Goal: Task Accomplishment & Management: Complete application form

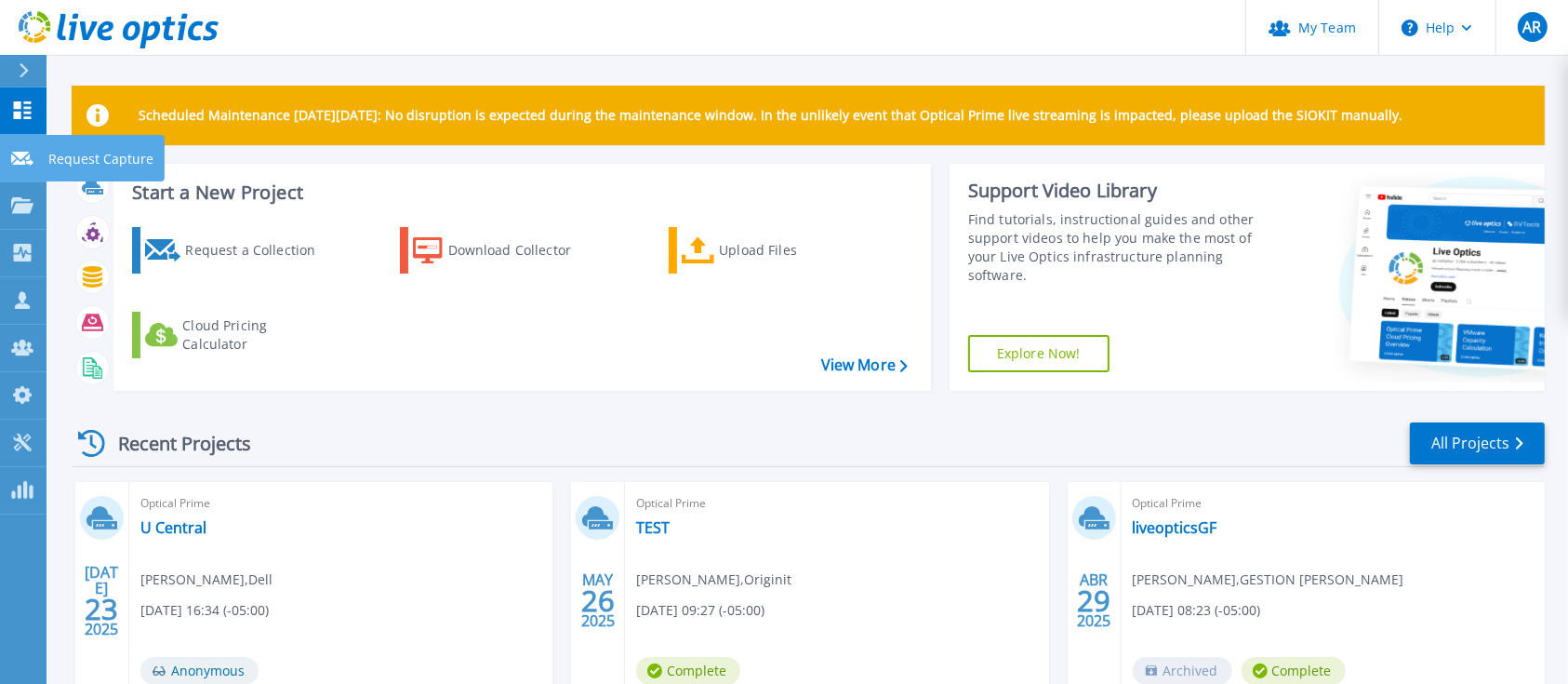
click at [7, 162] on link "Request Capture Request Capture" at bounding box center [23, 158] width 46 height 47
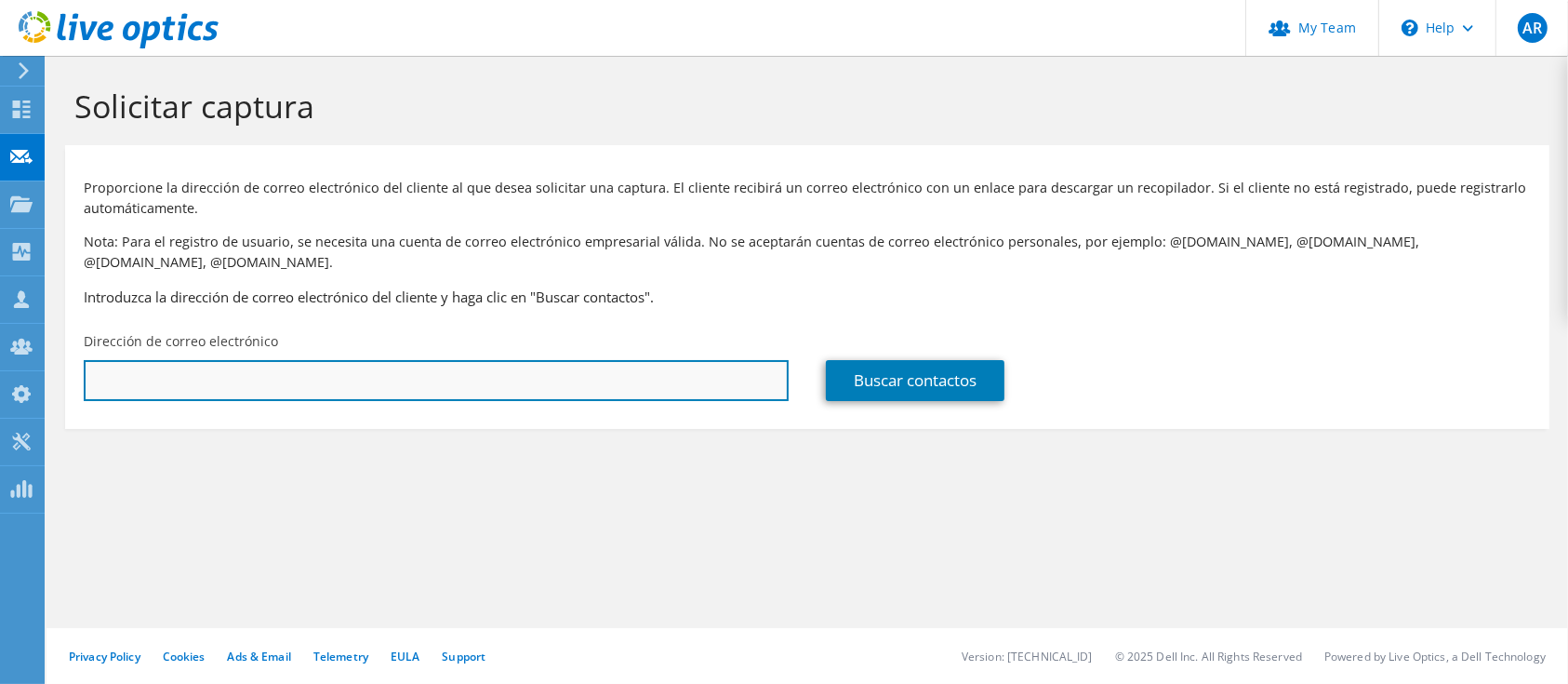
click at [475, 363] on input "text" at bounding box center [436, 380] width 705 height 41
paste input "[EMAIL_ADDRESS][DOMAIN_NAME]"
type input "[EMAIL_ADDRESS][DOMAIN_NAME]"
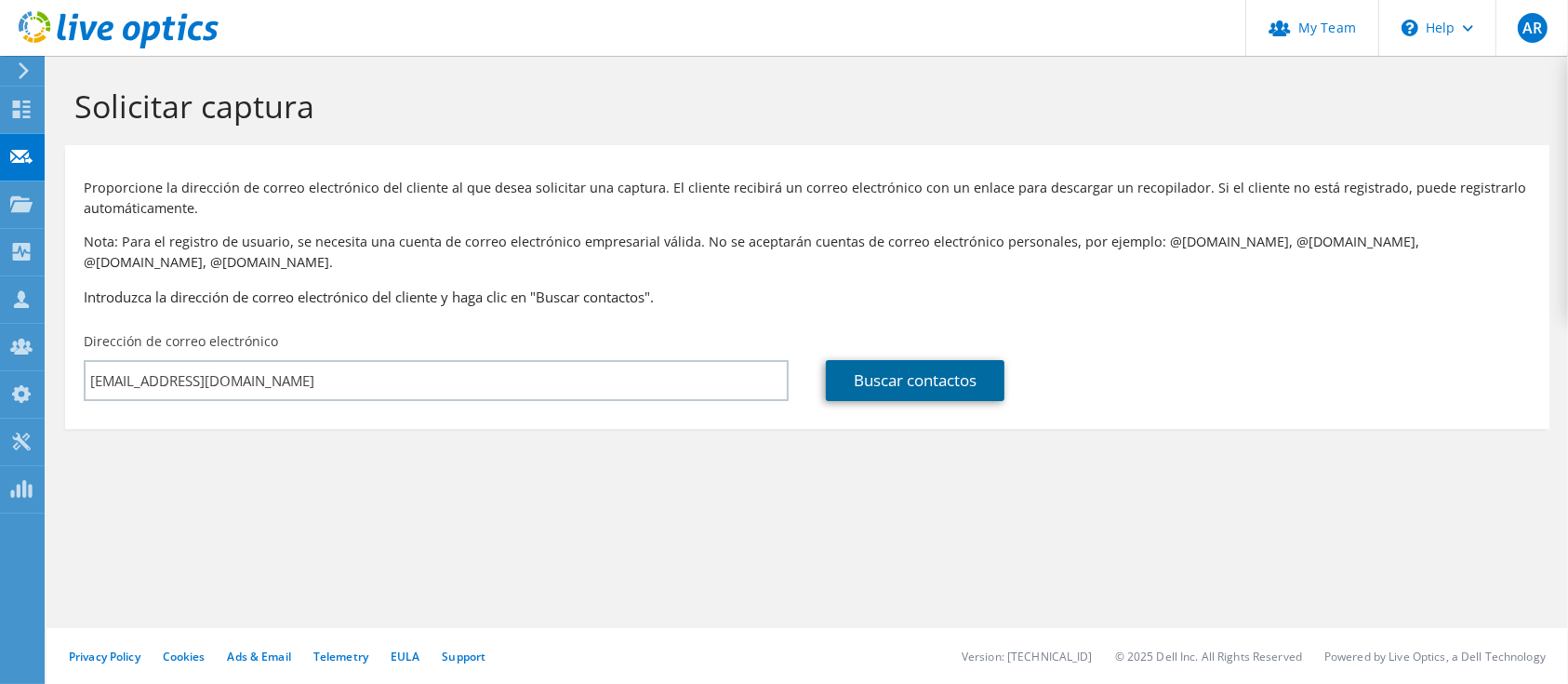
click at [890, 361] on link "Buscar contactos" at bounding box center [915, 380] width 178 height 41
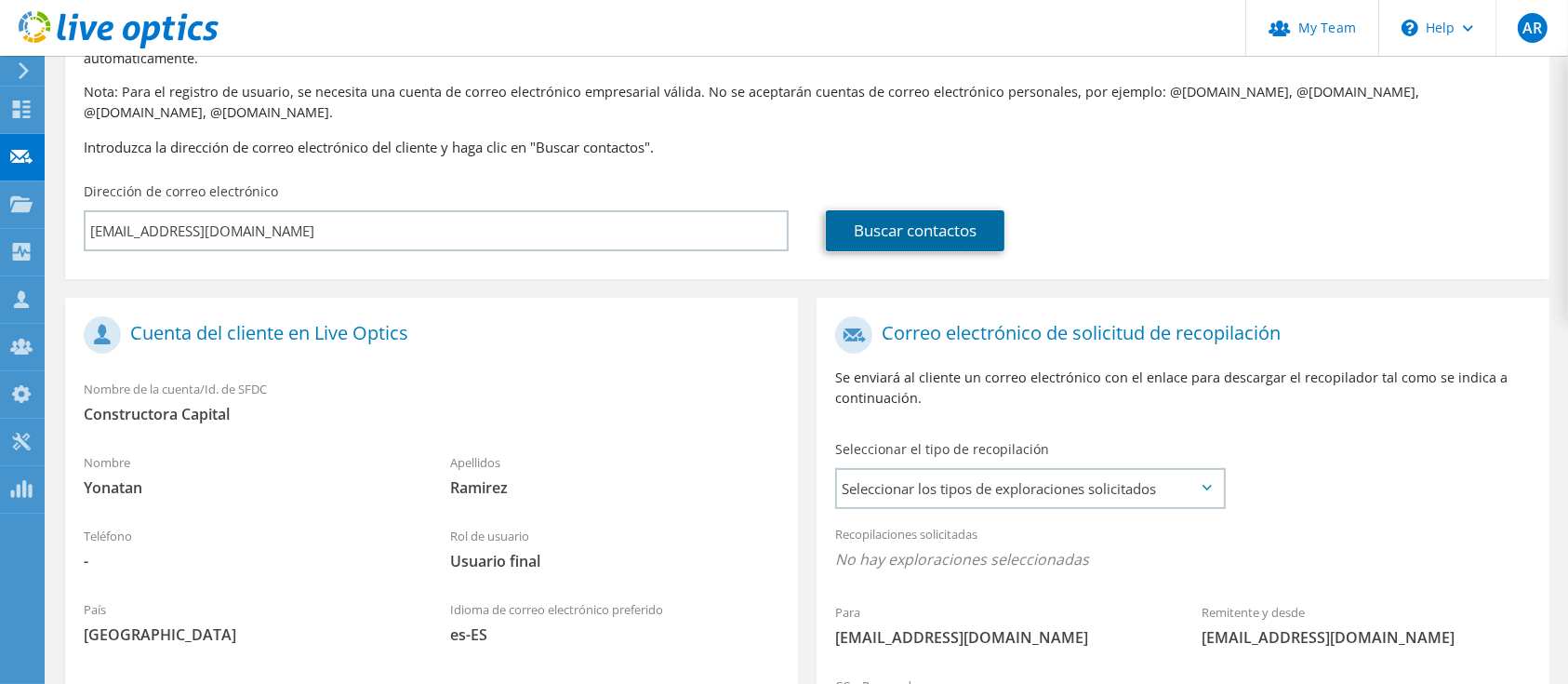
scroll to position [376, 0]
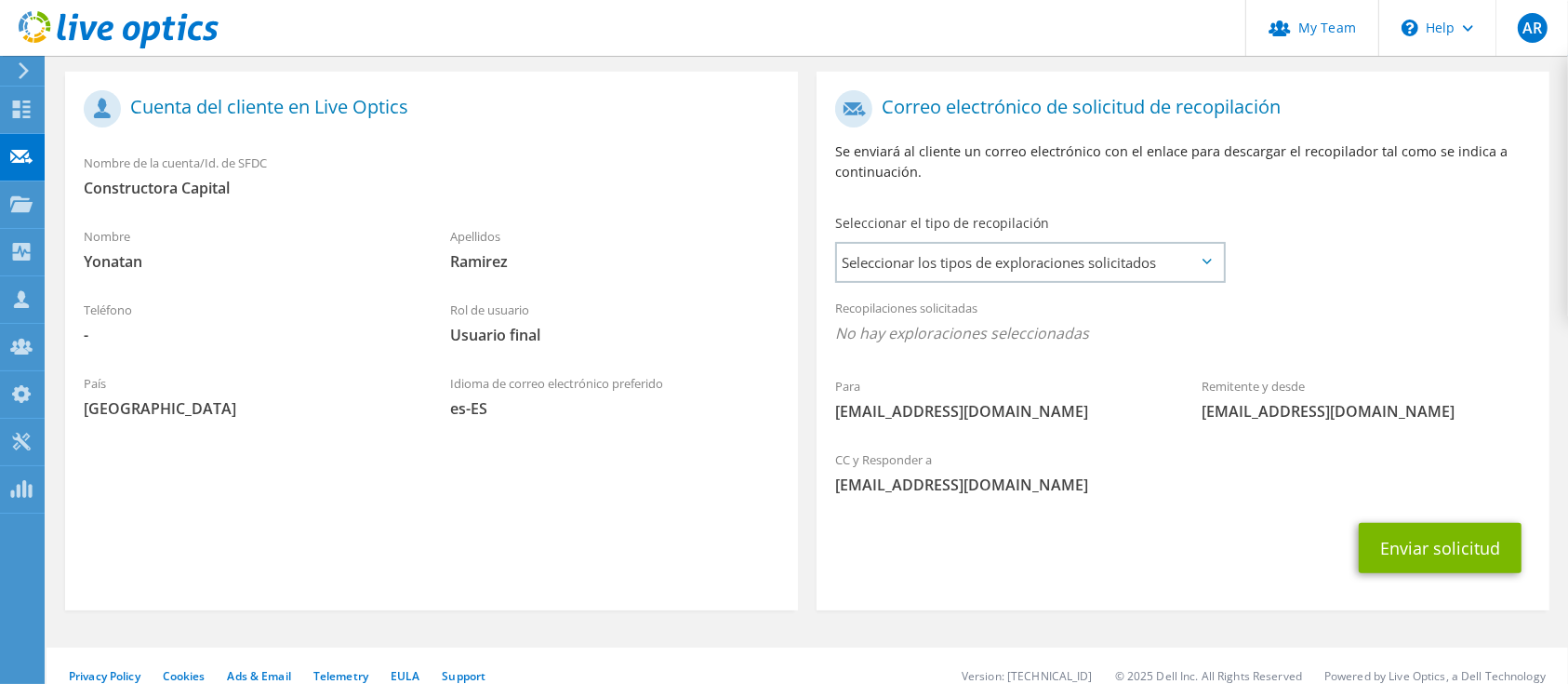
click at [1203, 259] on icon at bounding box center [1207, 261] width 9 height 6
click at [1214, 246] on span "Seleccionar los tipos de exploraciones solicitados" at bounding box center [1030, 261] width 386 height 37
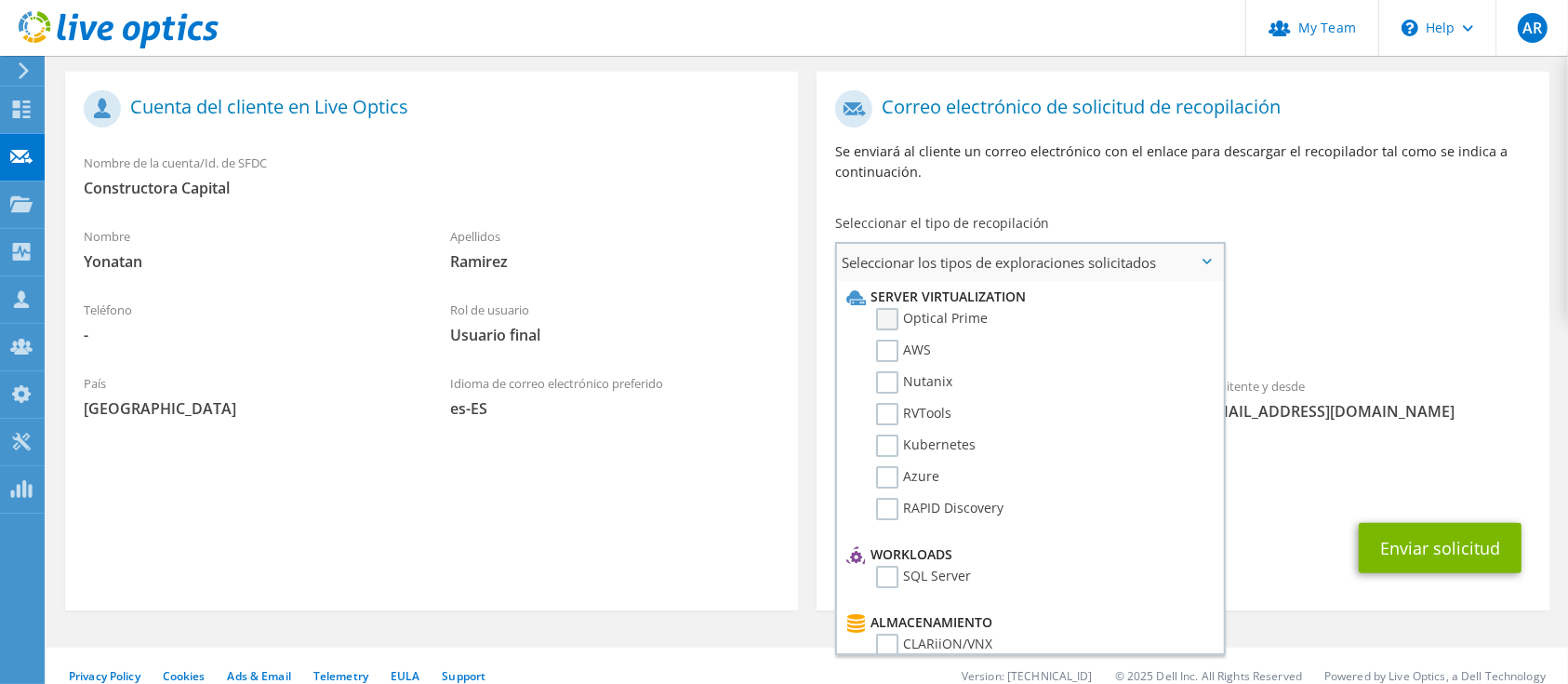
click at [964, 308] on label "Optical Prime" at bounding box center [932, 319] width 112 height 23
click at [0, 0] on input "Optical Prime" at bounding box center [0, 0] width 0 height 0
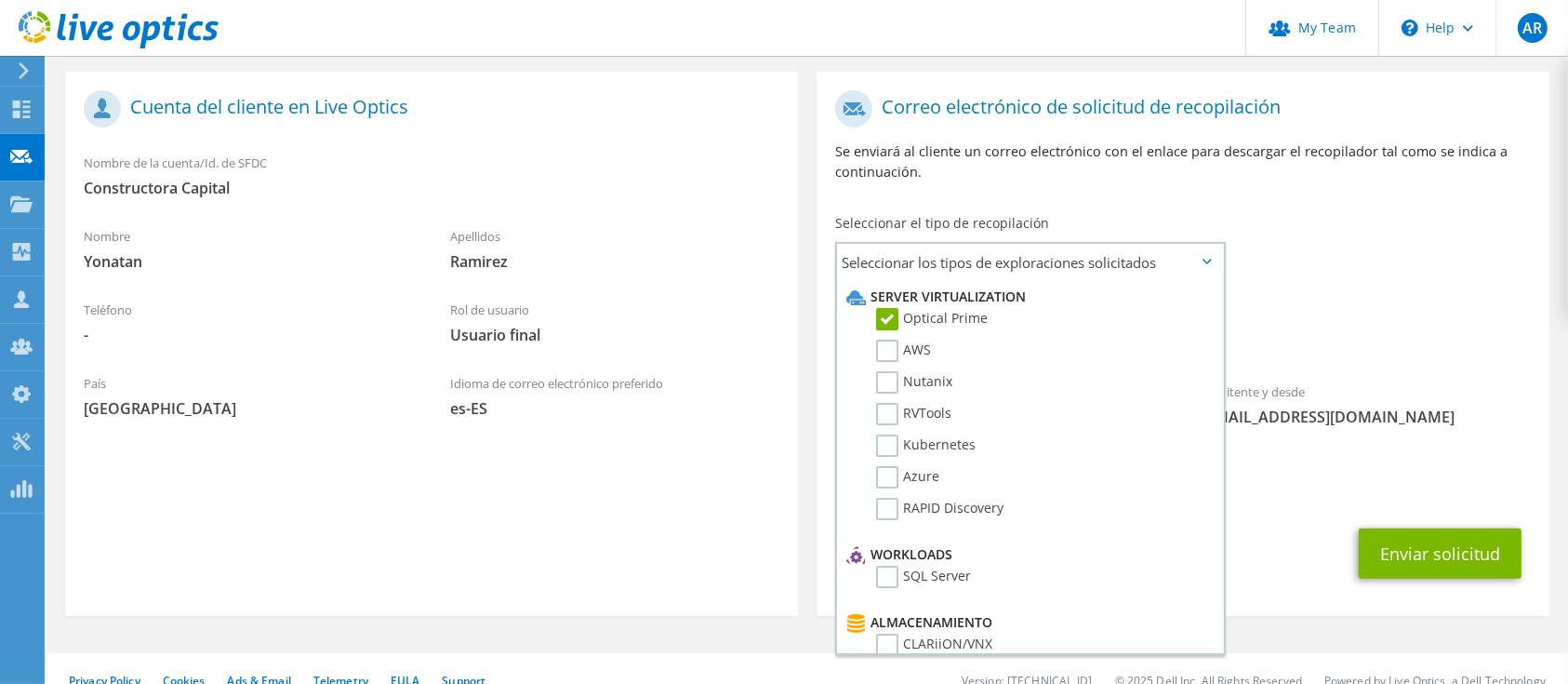
click at [1442, 212] on div "Para [EMAIL_ADDRESS][DOMAIN_NAME] Remitente y desde [EMAIL_ADDRESS][DOMAIN_NAME]" at bounding box center [1183, 262] width 733 height 365
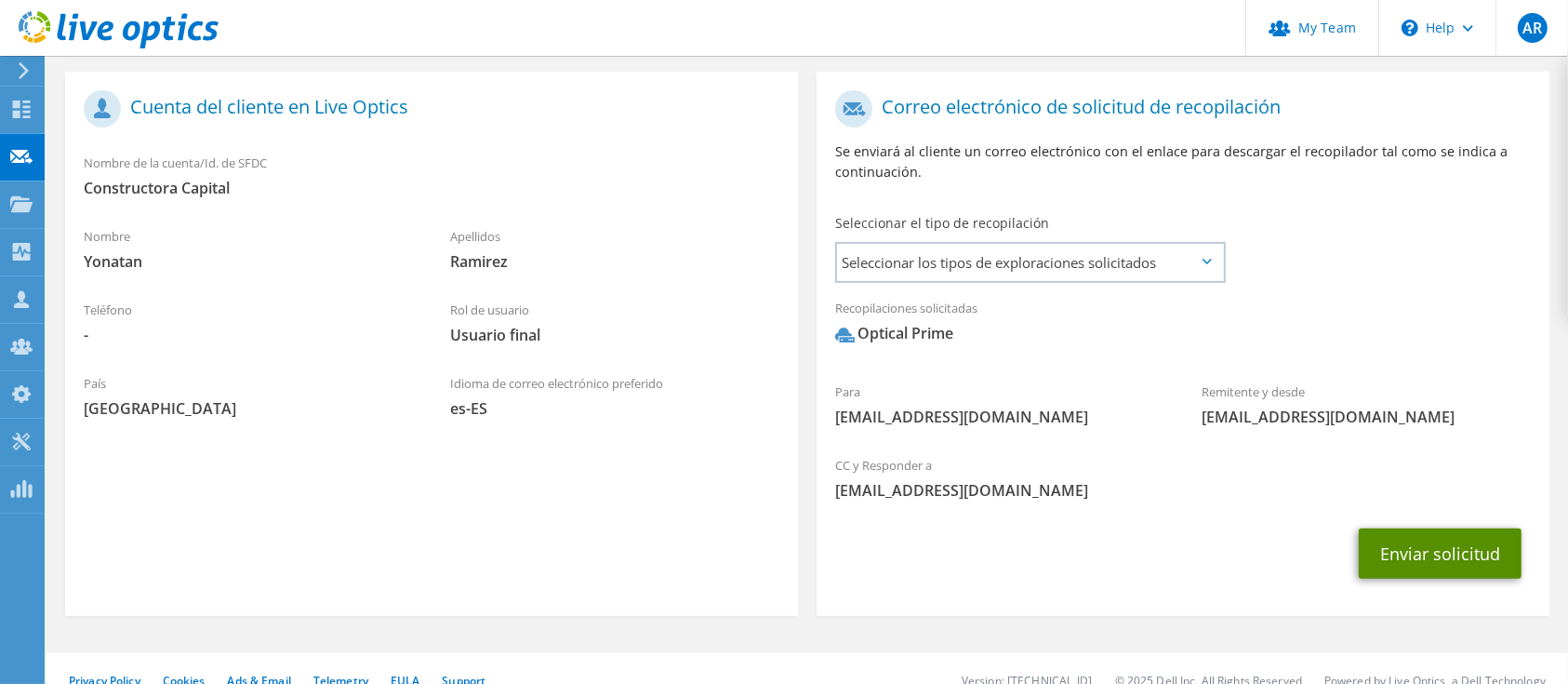
click at [1465, 535] on button "Enviar solicitud" at bounding box center [1440, 553] width 163 height 50
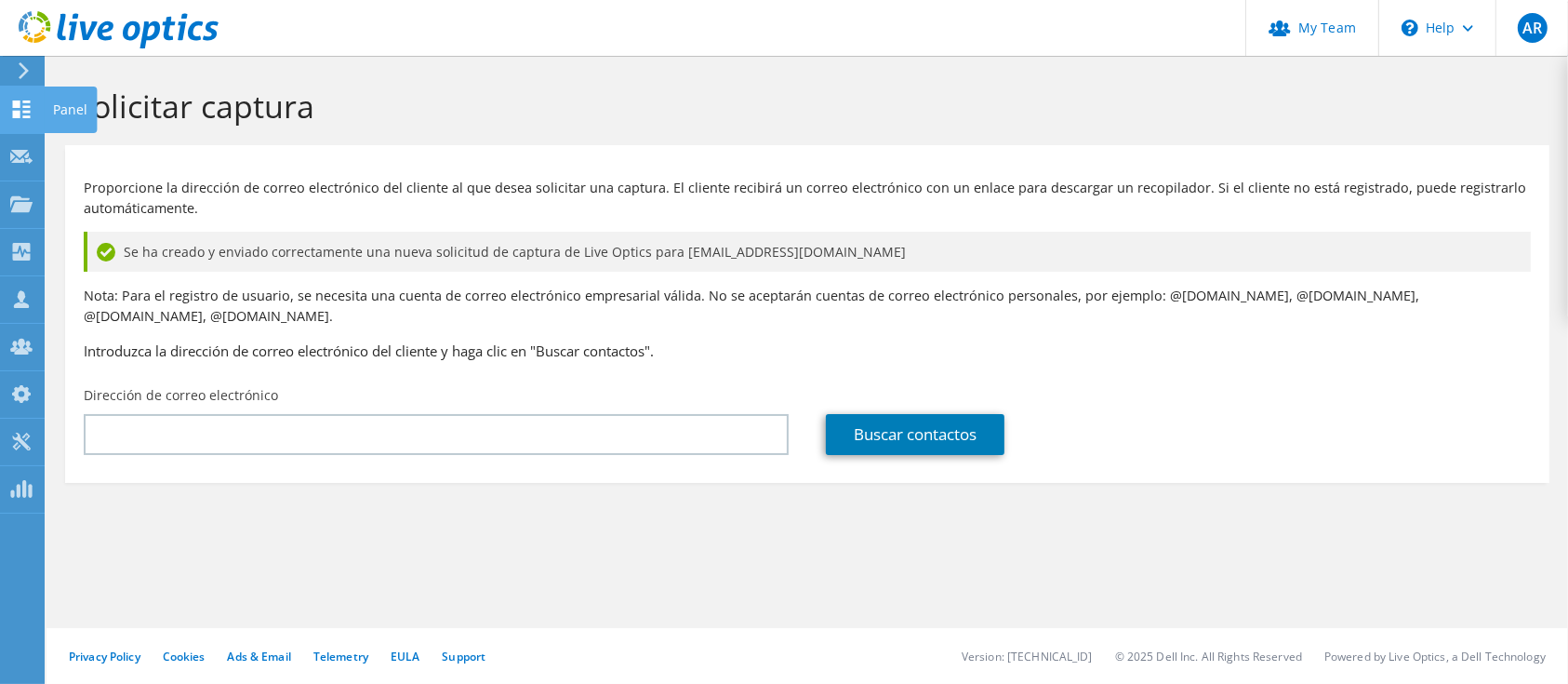
click at [23, 110] on icon at bounding box center [22, 109] width 23 height 18
